Goal: Book appointment/travel/reservation

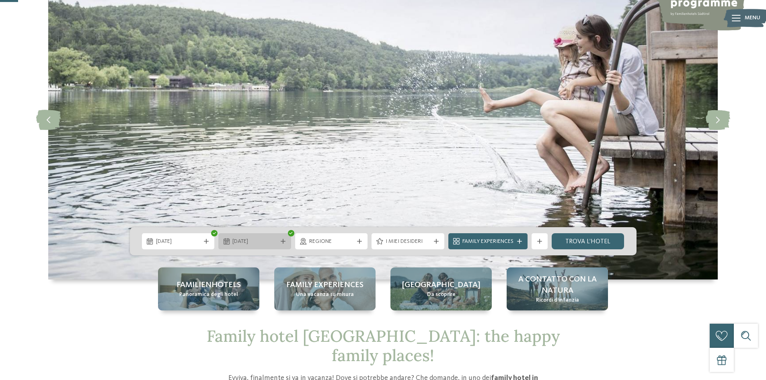
click at [275, 239] on span "[DATE]" at bounding box center [254, 242] width 45 height 8
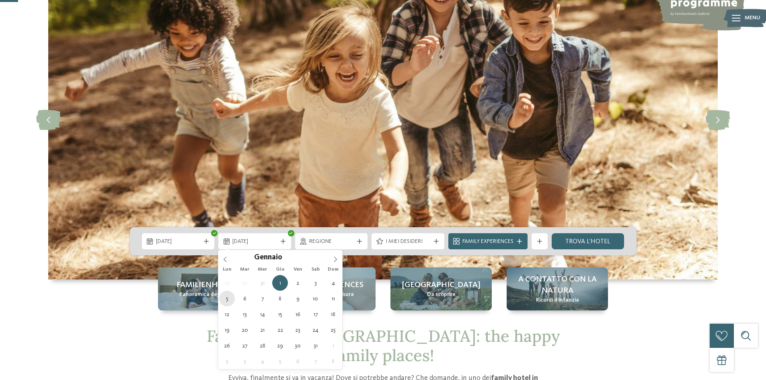
type div "[DATE]"
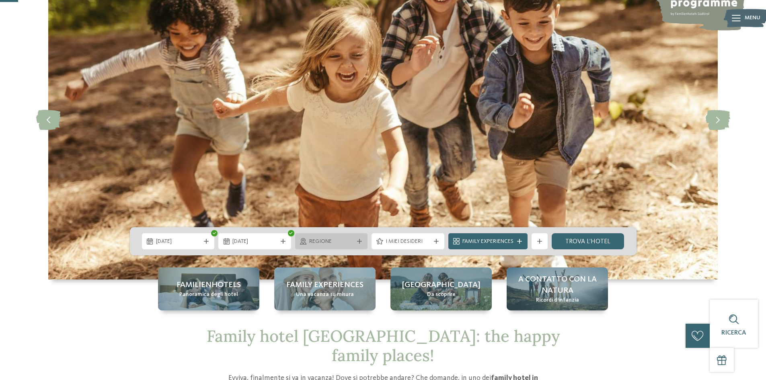
click at [346, 244] on span "Regione" at bounding box center [331, 242] width 45 height 8
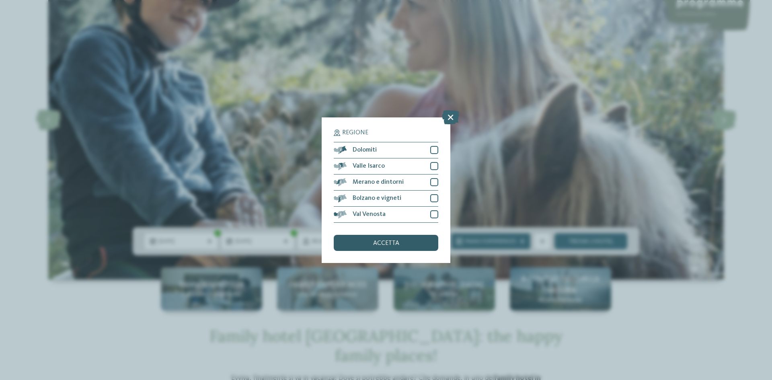
click at [406, 237] on div "accetta" at bounding box center [386, 243] width 104 height 16
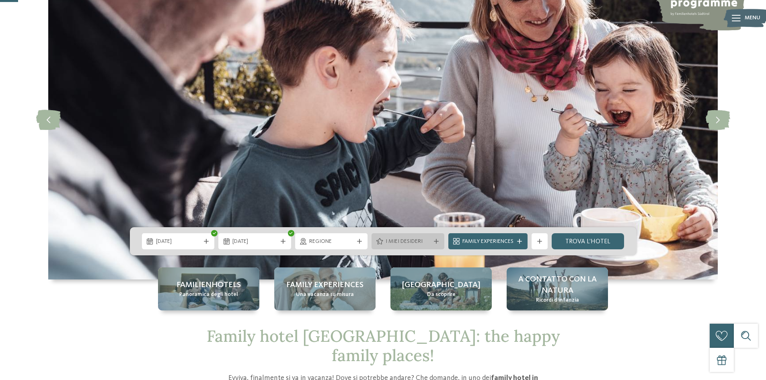
click at [429, 242] on span "I miei desideri" at bounding box center [407, 242] width 45 height 8
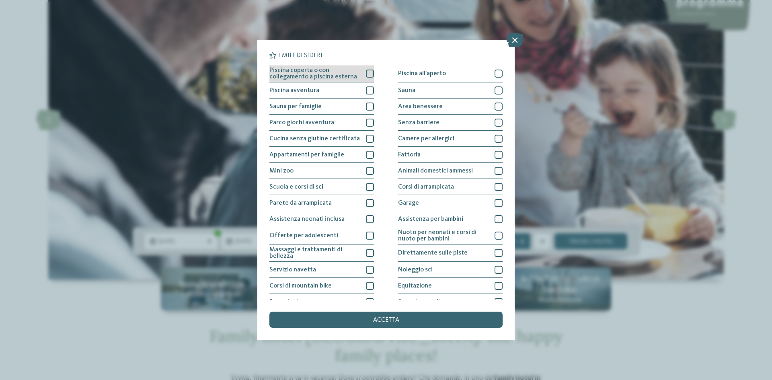
click at [369, 73] on div at bounding box center [370, 74] width 8 height 8
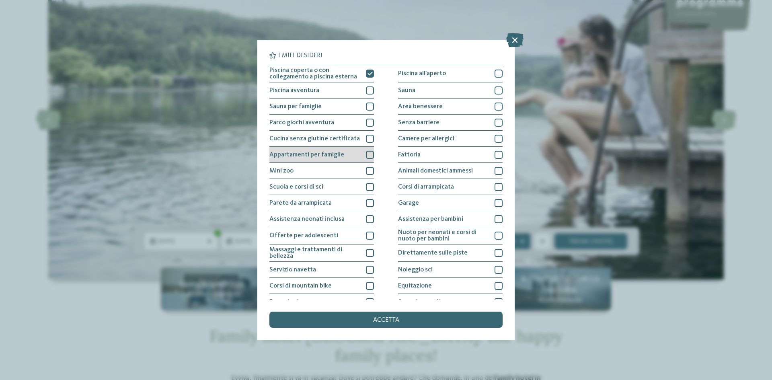
click at [367, 154] on div at bounding box center [370, 155] width 8 height 8
click at [367, 170] on div at bounding box center [370, 171] width 8 height 8
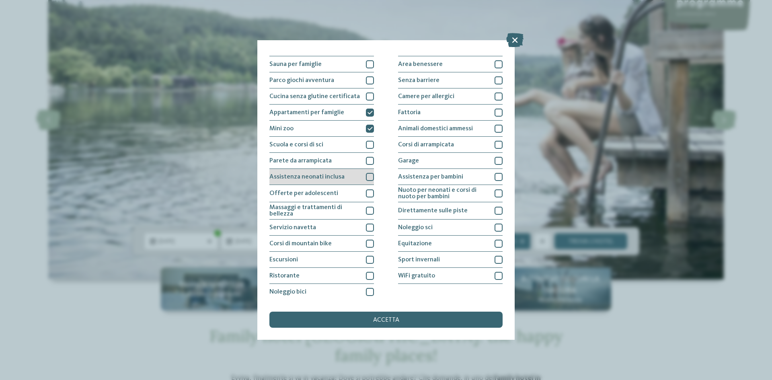
scroll to position [43, 0]
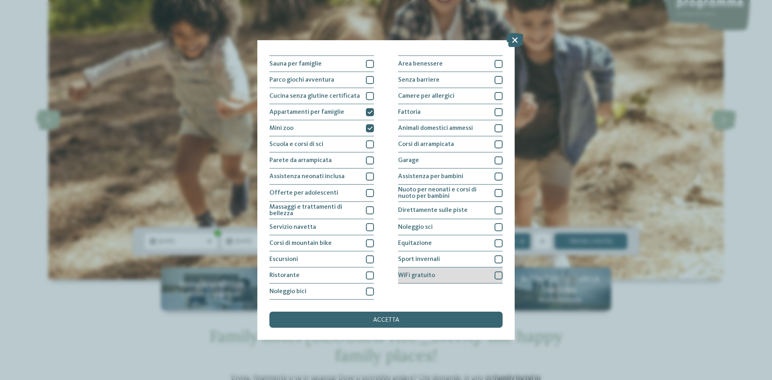
click at [455, 271] on div "WiFi gratuito" at bounding box center [450, 275] width 104 height 16
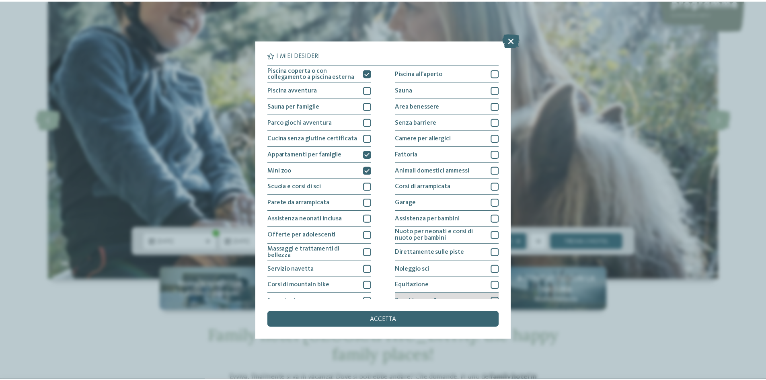
scroll to position [0, 0]
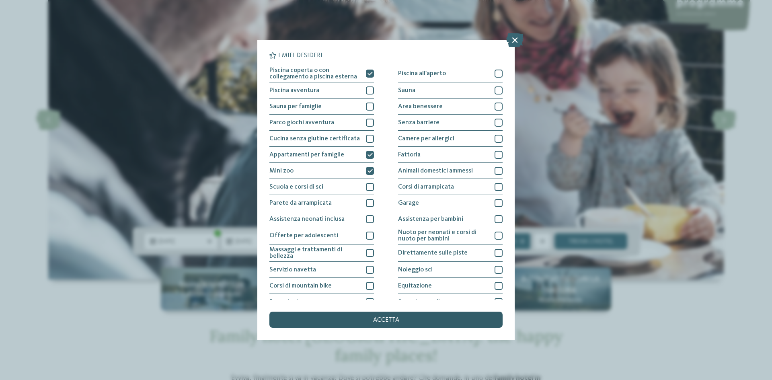
click at [422, 320] on div "accetta" at bounding box center [385, 319] width 233 height 16
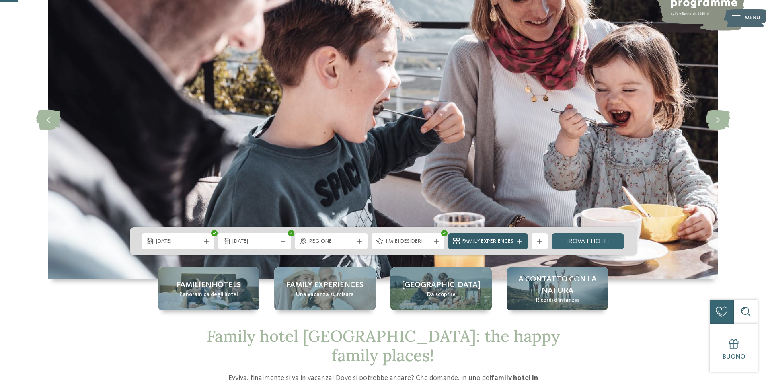
click at [500, 240] on span "Family Experiences" at bounding box center [487, 242] width 51 height 8
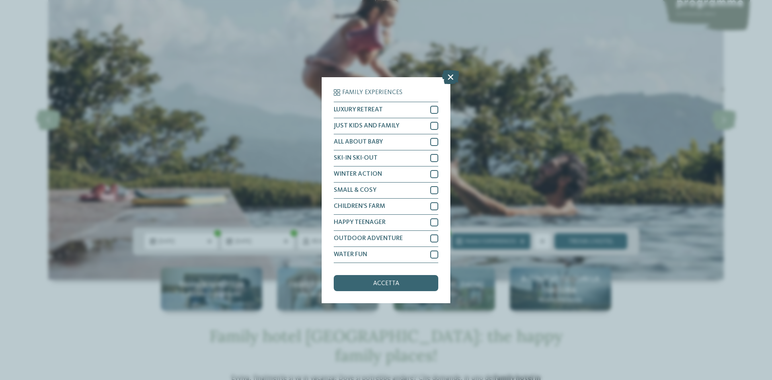
click at [447, 78] on icon at bounding box center [450, 77] width 17 height 14
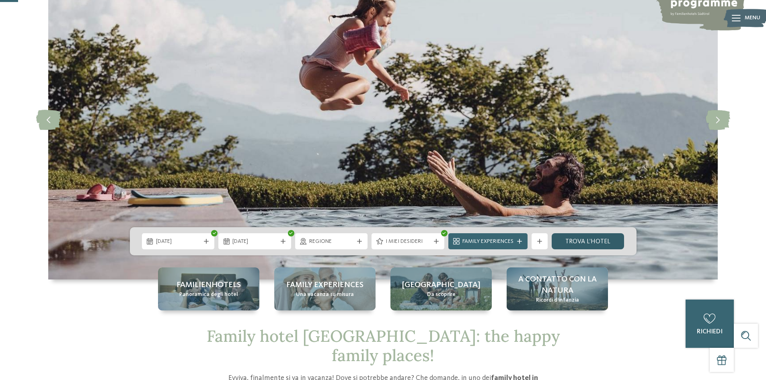
click at [590, 244] on link "trova l’hotel" at bounding box center [587, 241] width 73 height 16
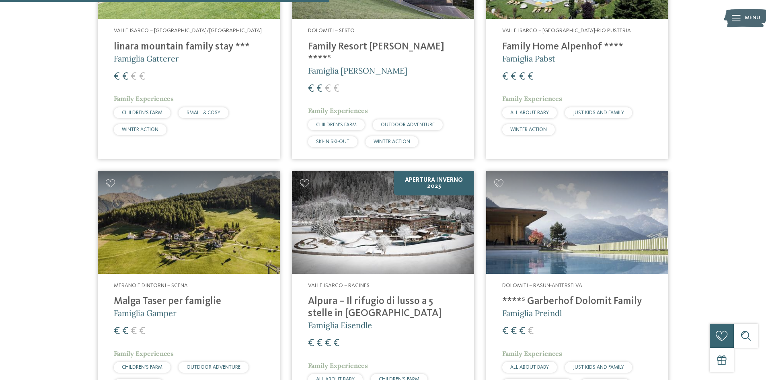
scroll to position [384, 0]
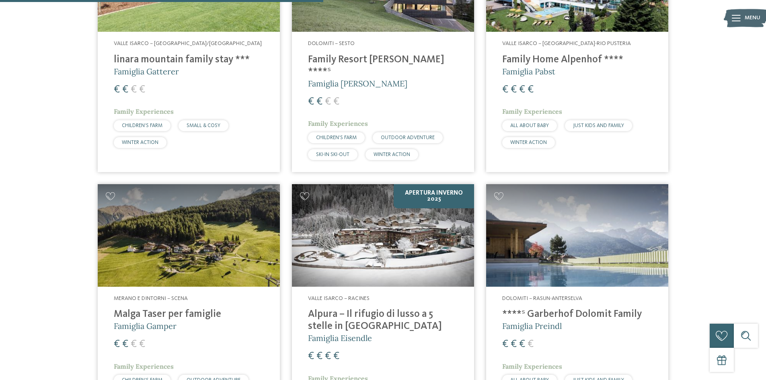
click at [562, 188] on img at bounding box center [577, 235] width 182 height 102
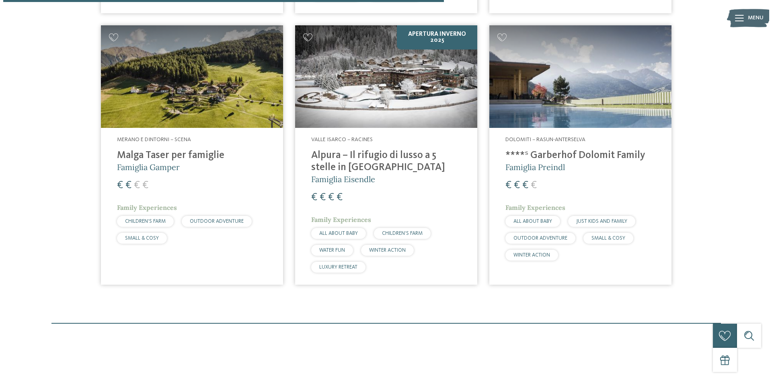
scroll to position [545, 0]
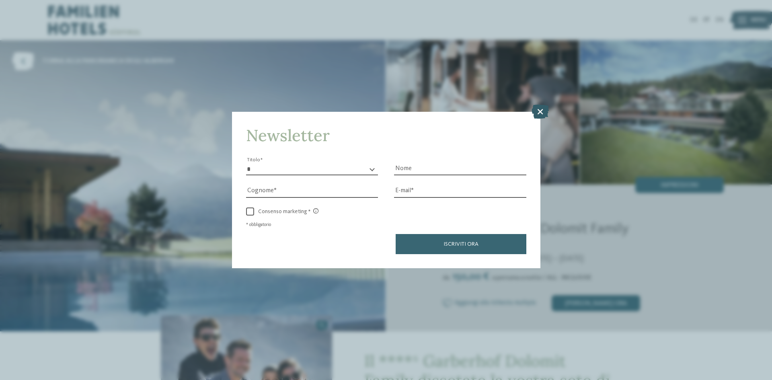
click at [537, 114] on icon at bounding box center [539, 111] width 17 height 14
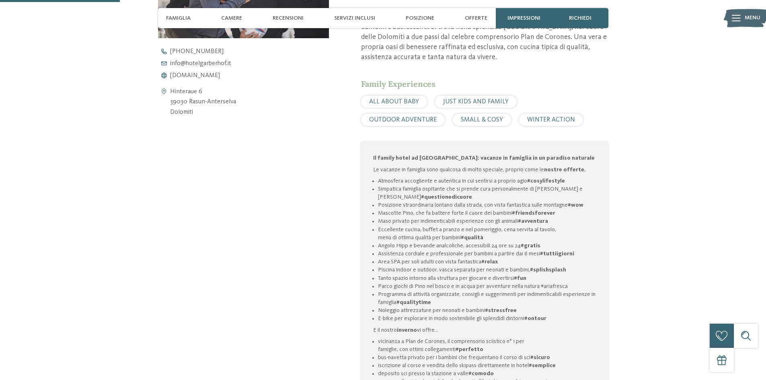
scroll to position [402, 0]
